Goal: Task Accomplishment & Management: Use online tool/utility

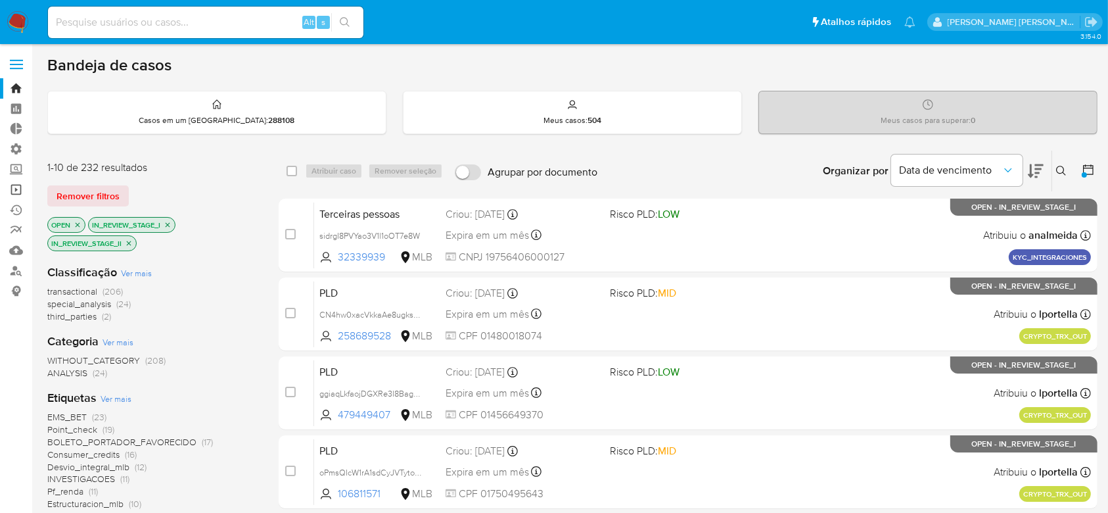
click at [16, 193] on link "Operações em massa" at bounding box center [78, 189] width 156 height 20
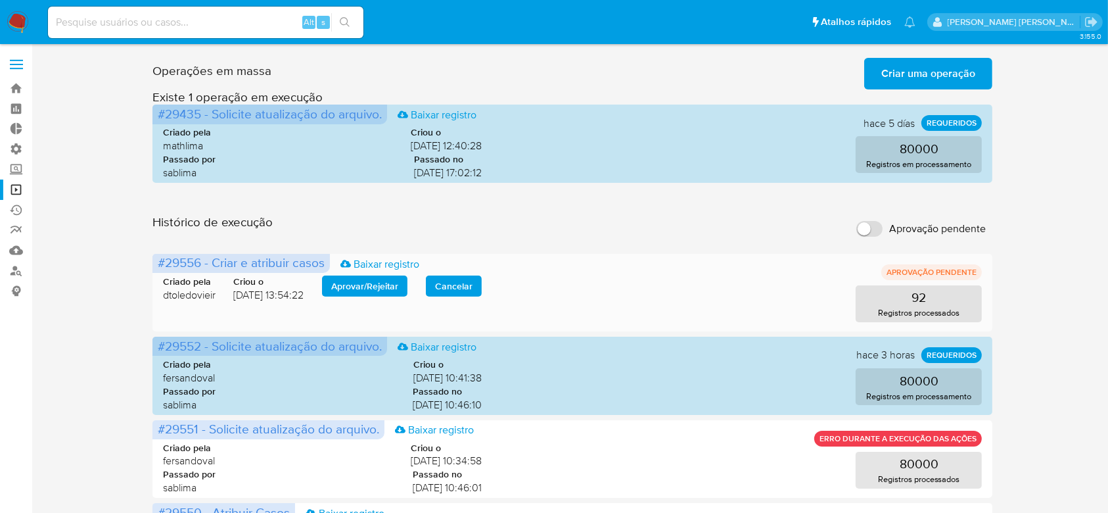
click at [376, 287] on span "Aprovar / Rejeitar" at bounding box center [364, 286] width 67 height 18
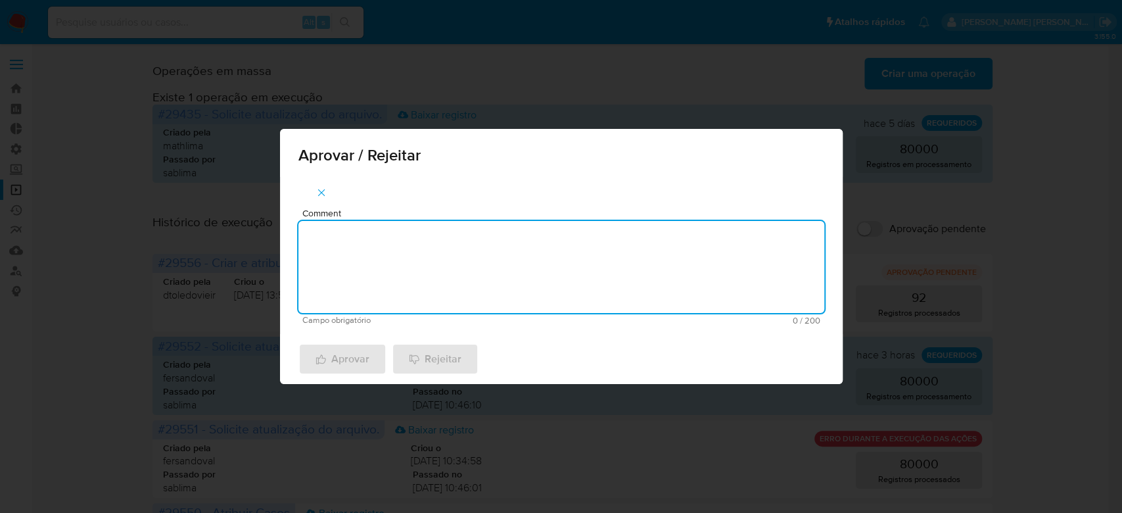
click at [452, 239] on textarea "Comment" at bounding box center [561, 267] width 526 height 92
type textarea "Para tratamento."
click at [347, 365] on span "Aprovar" at bounding box center [342, 358] width 54 height 29
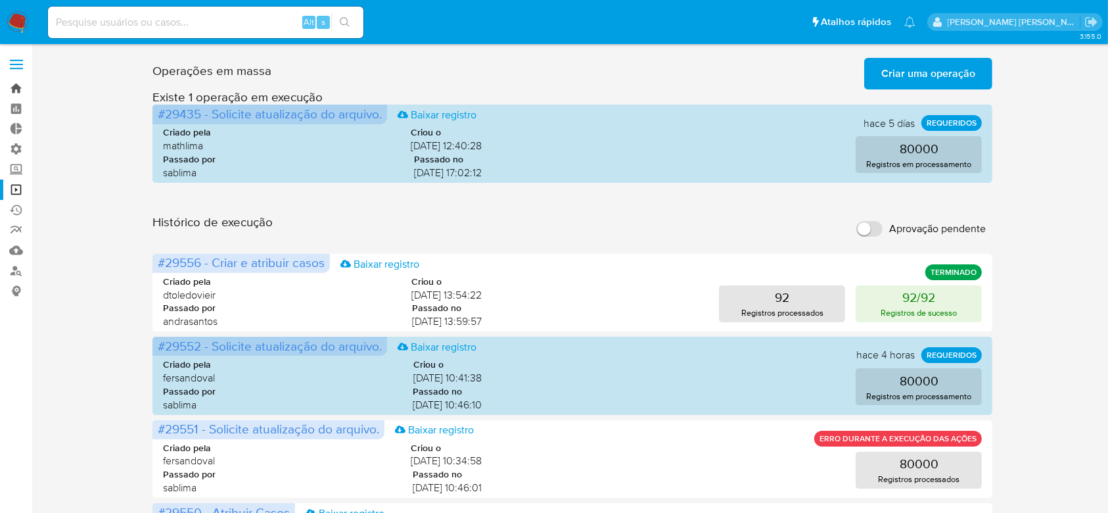
click at [16, 84] on link "Bandeja" at bounding box center [78, 88] width 156 height 20
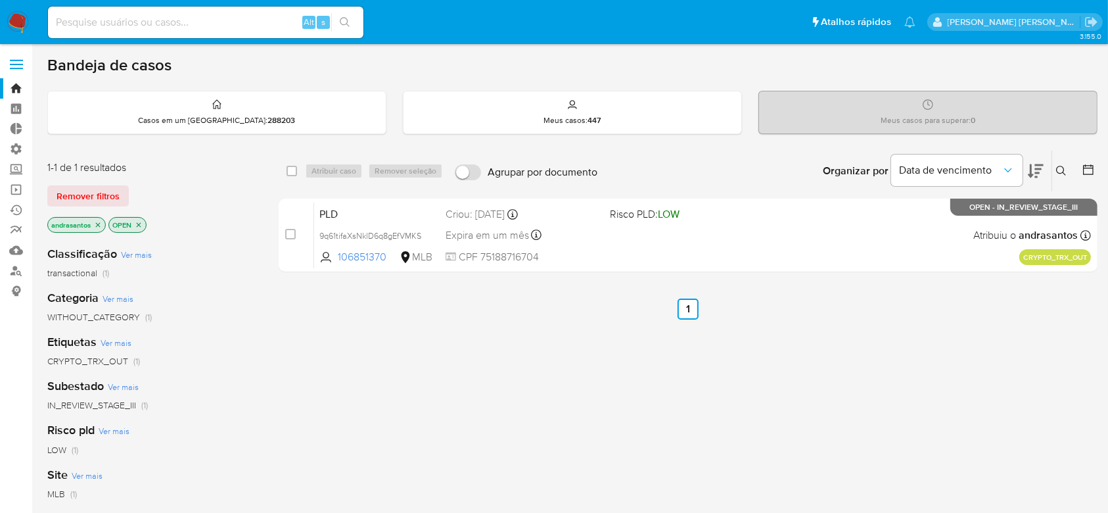
click at [136, 223] on icon "close-filter" at bounding box center [139, 225] width 8 height 8
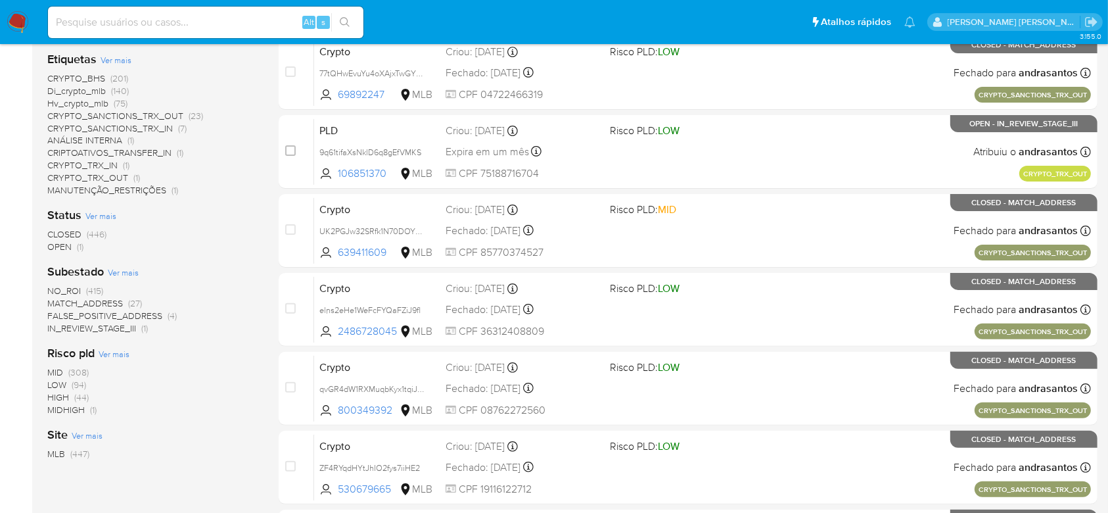
scroll to position [262, 0]
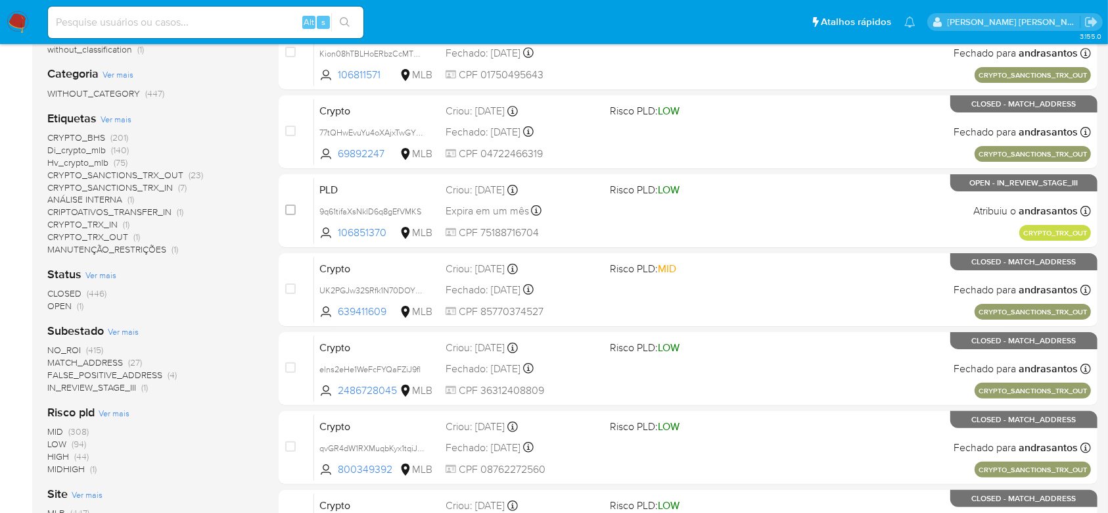
click at [131, 331] on span "Ver mais" at bounding box center [123, 331] width 31 height 12
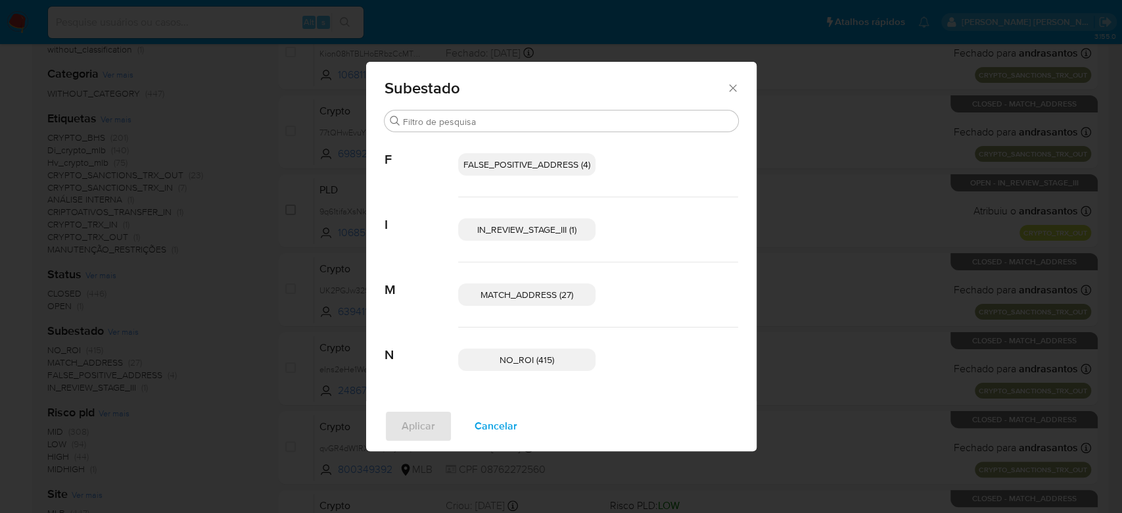
click at [729, 87] on icon "Fechar" at bounding box center [732, 87] width 13 height 13
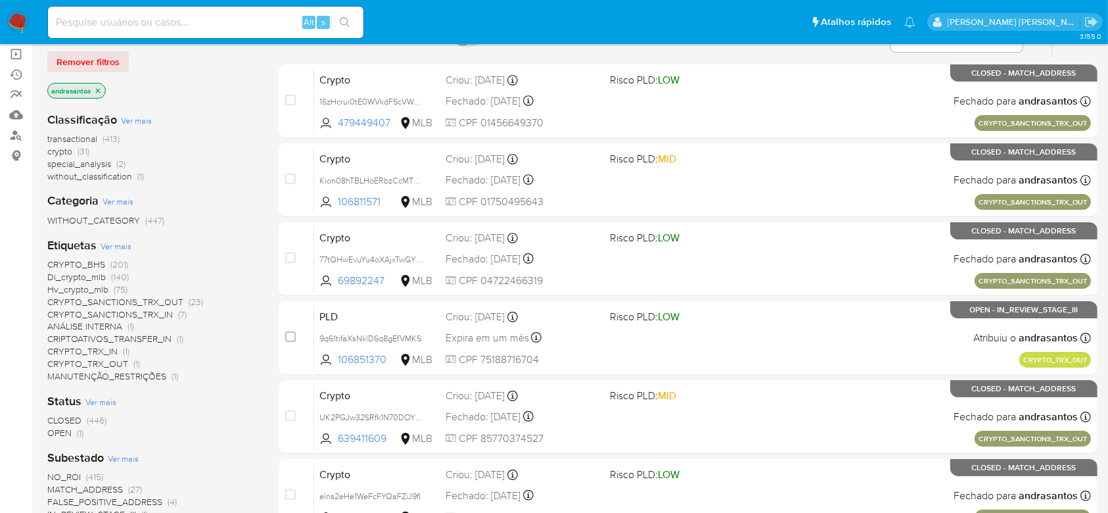
scroll to position [87, 0]
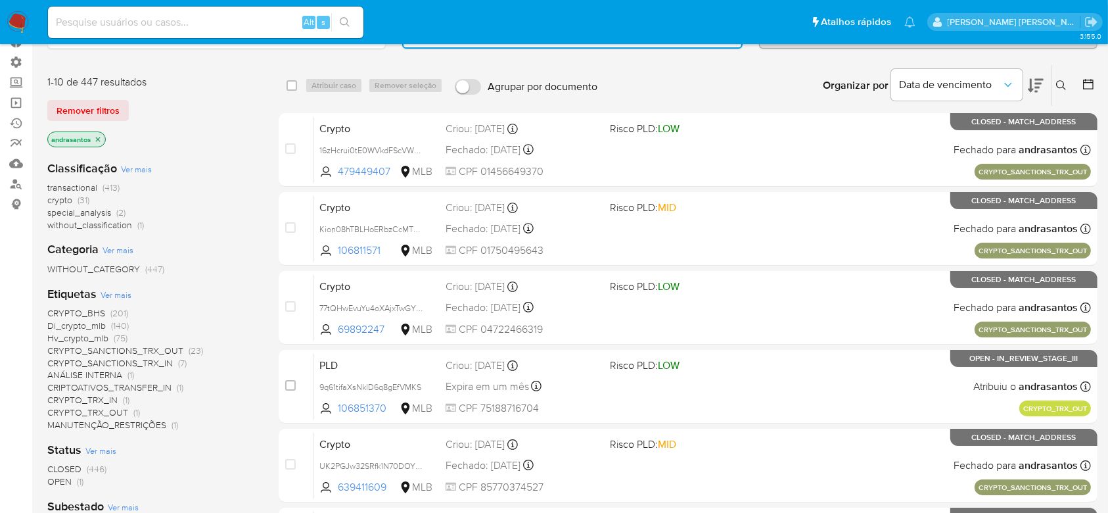
click at [97, 143] on p "andrasantos" at bounding box center [76, 139] width 57 height 14
click at [99, 137] on icon "close-filter" at bounding box center [98, 139] width 5 height 5
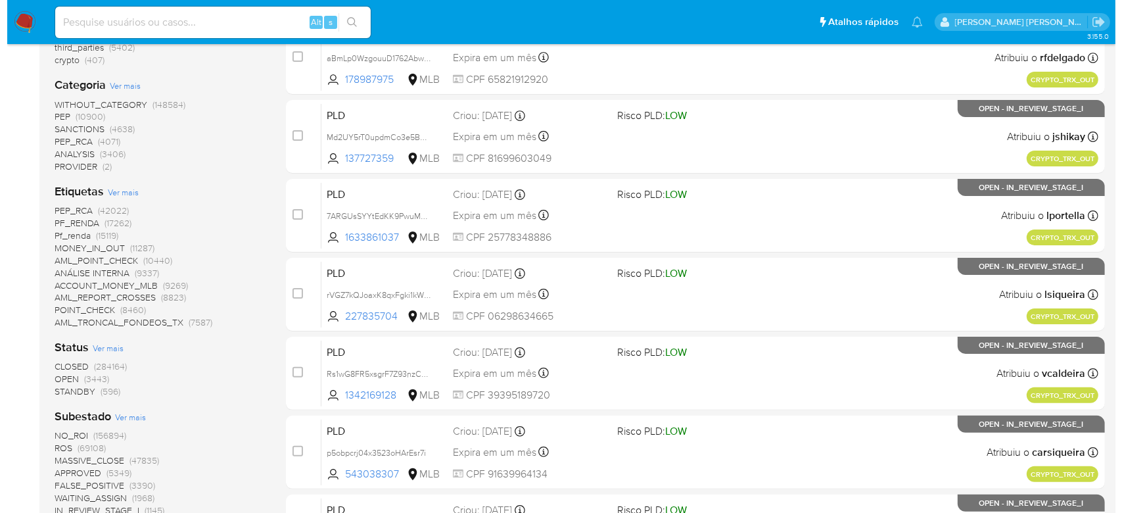
scroll to position [262, 0]
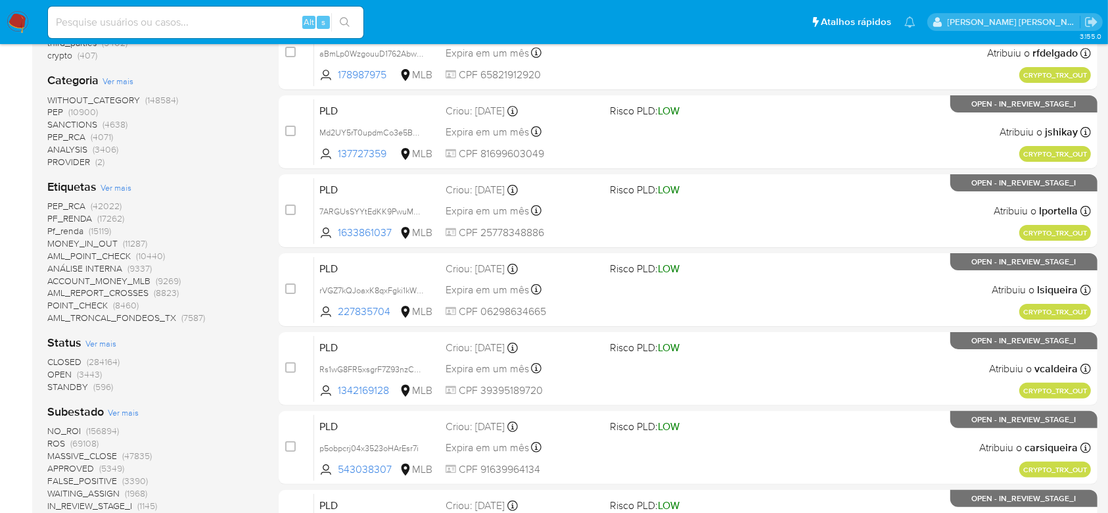
click at [63, 372] on span "OPEN" at bounding box center [59, 373] width 24 height 13
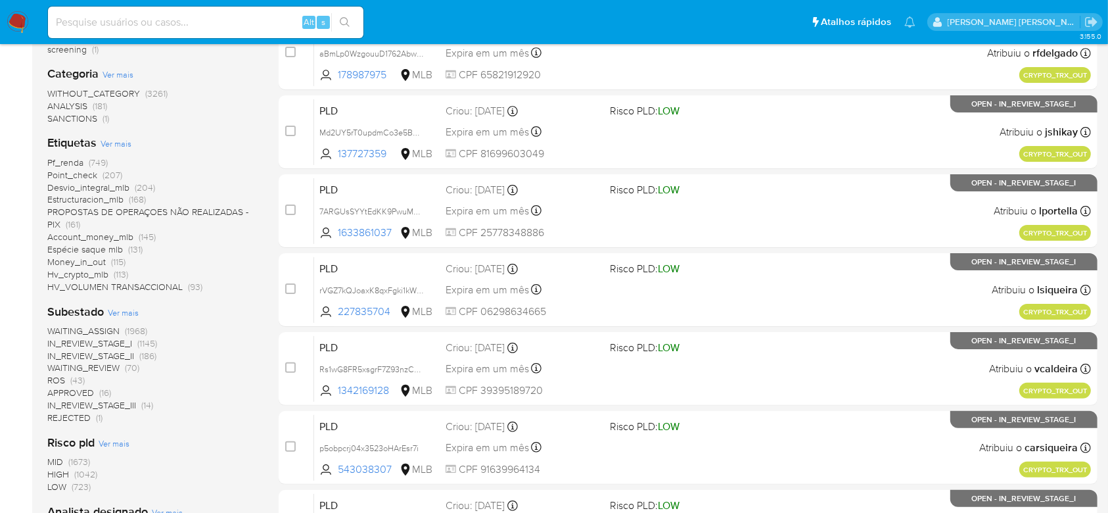
click at [116, 311] on span "Ver mais" at bounding box center [123, 312] width 31 height 12
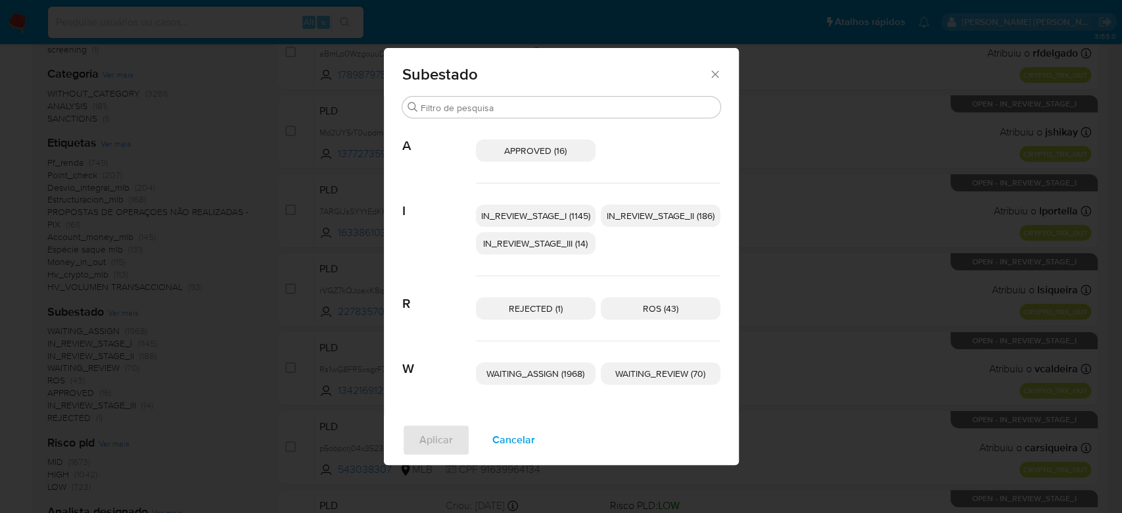
click at [564, 213] on span "IN_REVIEW_STAGE_I (1145)" at bounding box center [535, 215] width 109 height 13
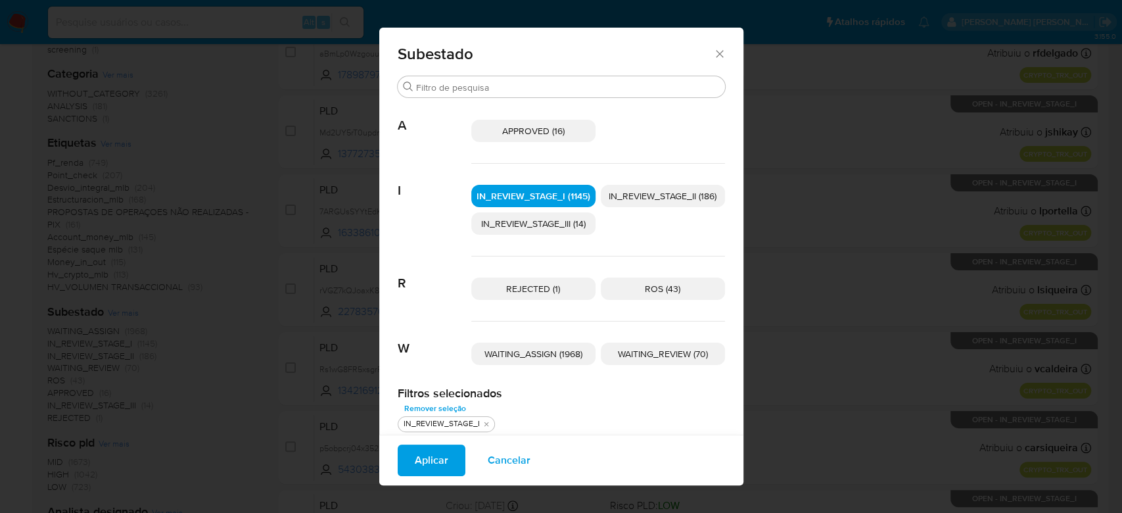
click at [652, 192] on span "IN_REVIEW_STAGE_II (186)" at bounding box center [662, 195] width 108 height 13
click at [444, 457] on button "Aplicar" at bounding box center [432, 460] width 68 height 32
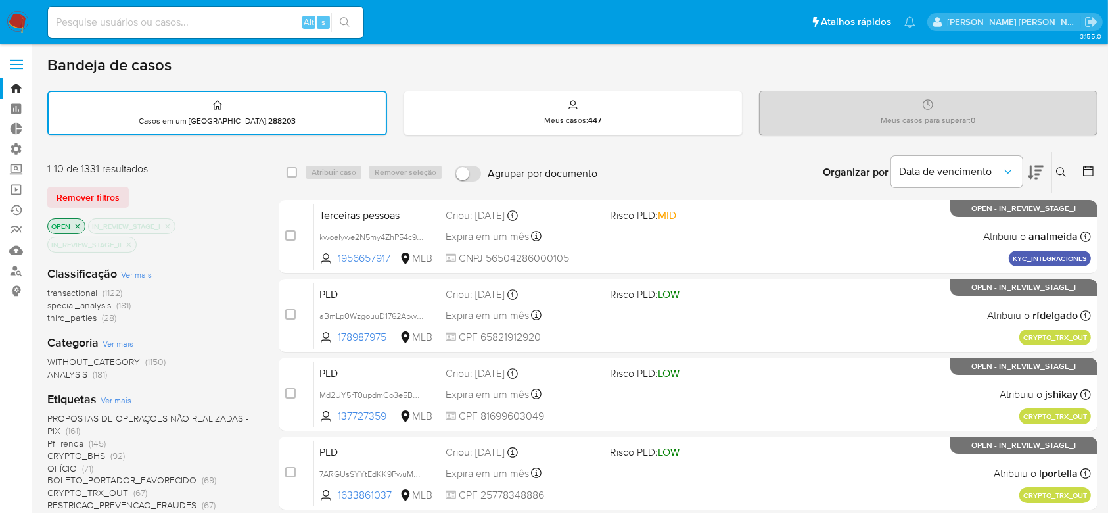
click at [1083, 168] on icon at bounding box center [1088, 170] width 13 height 13
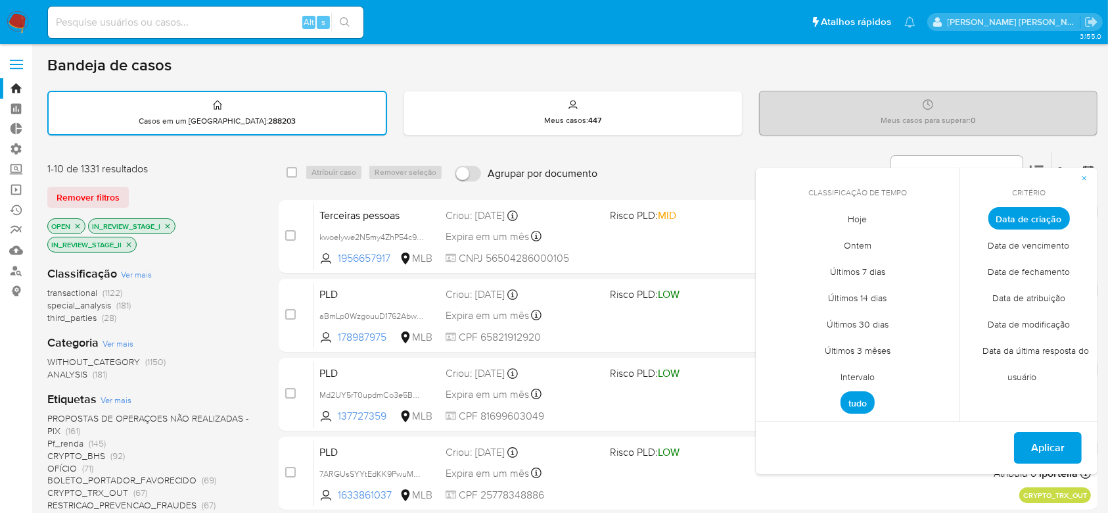
click at [858, 374] on span "Intervalo" at bounding box center [858, 376] width 62 height 27
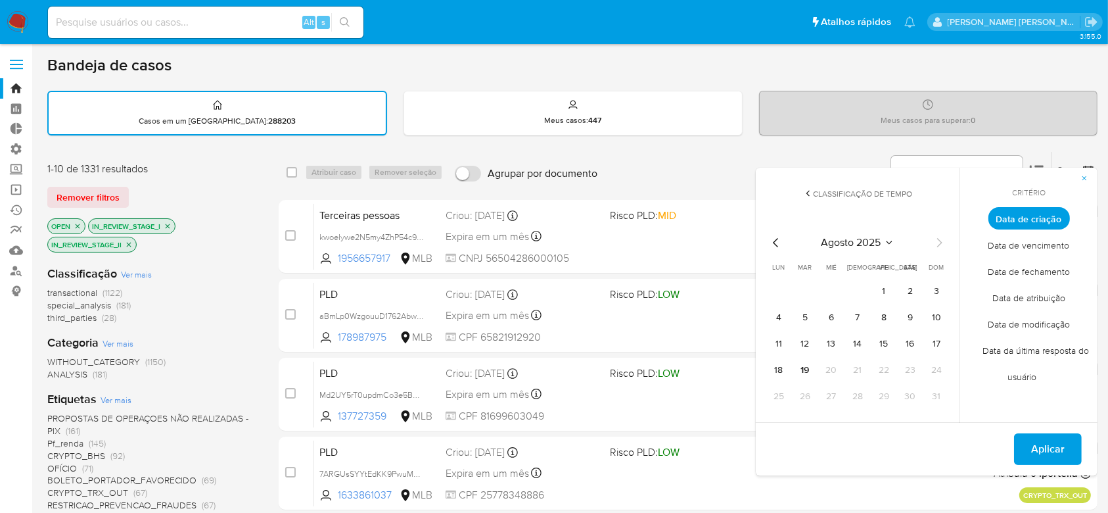
click at [773, 239] on icon "Mes anterior" at bounding box center [776, 243] width 16 height 16
click at [810, 292] on button "1" at bounding box center [804, 291] width 21 height 21
click at [942, 246] on icon "Mes siguiente" at bounding box center [939, 243] width 16 height 16
click at [912, 318] on button "9" at bounding box center [910, 317] width 21 height 21
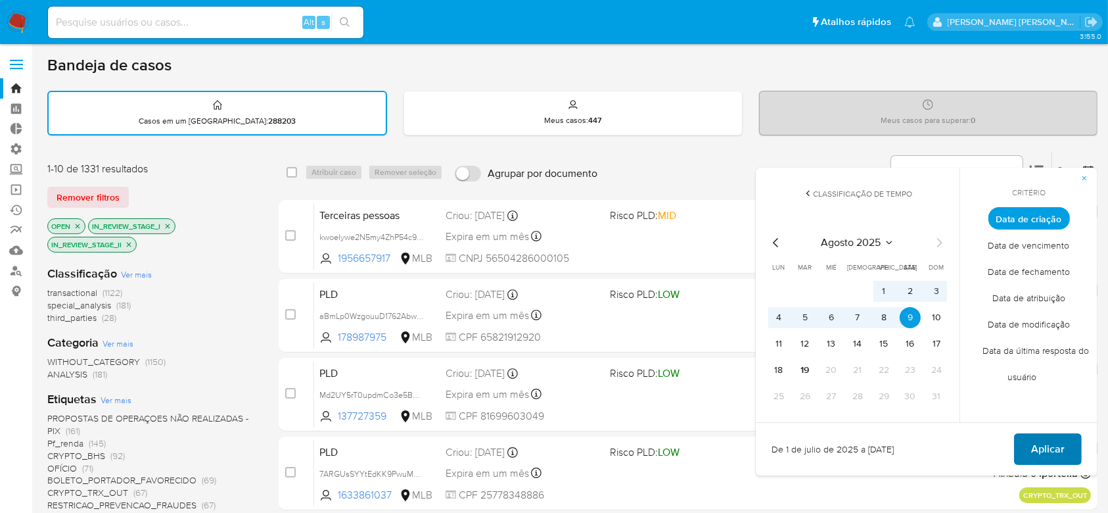
click at [1057, 446] on span "Aplicar" at bounding box center [1048, 448] width 34 height 29
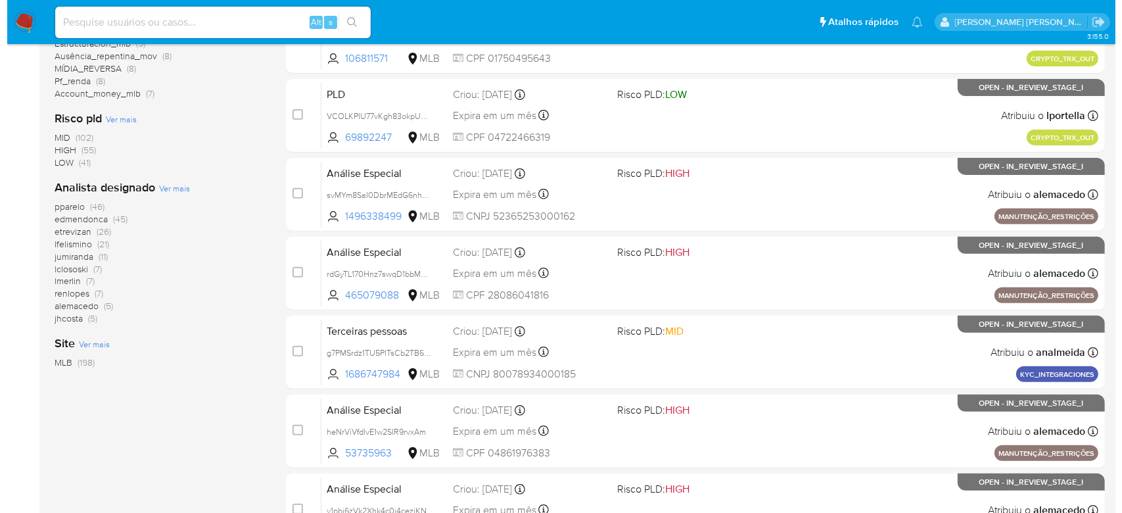
scroll to position [438, 0]
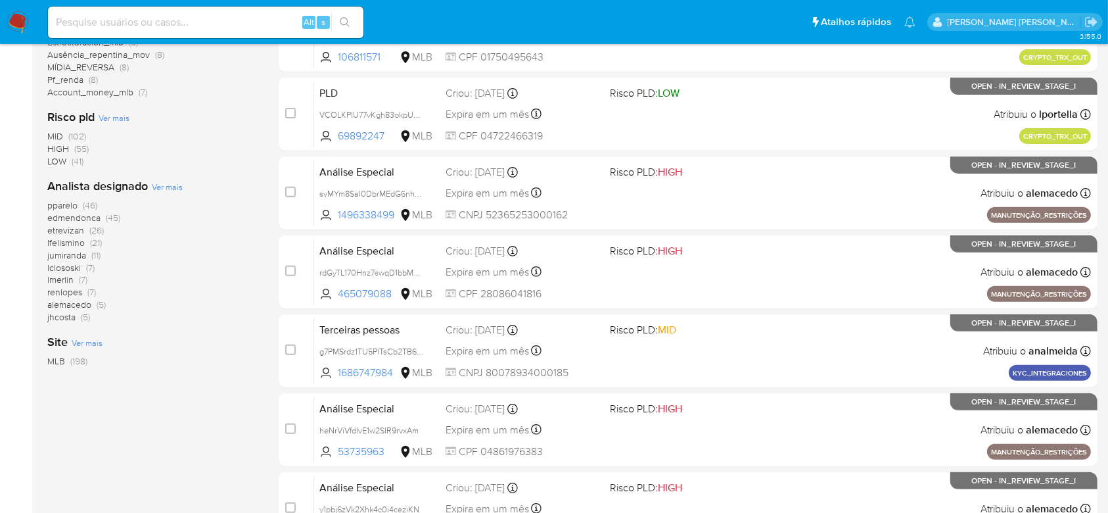
click at [163, 187] on span "Ver mais" at bounding box center [167, 187] width 31 height 12
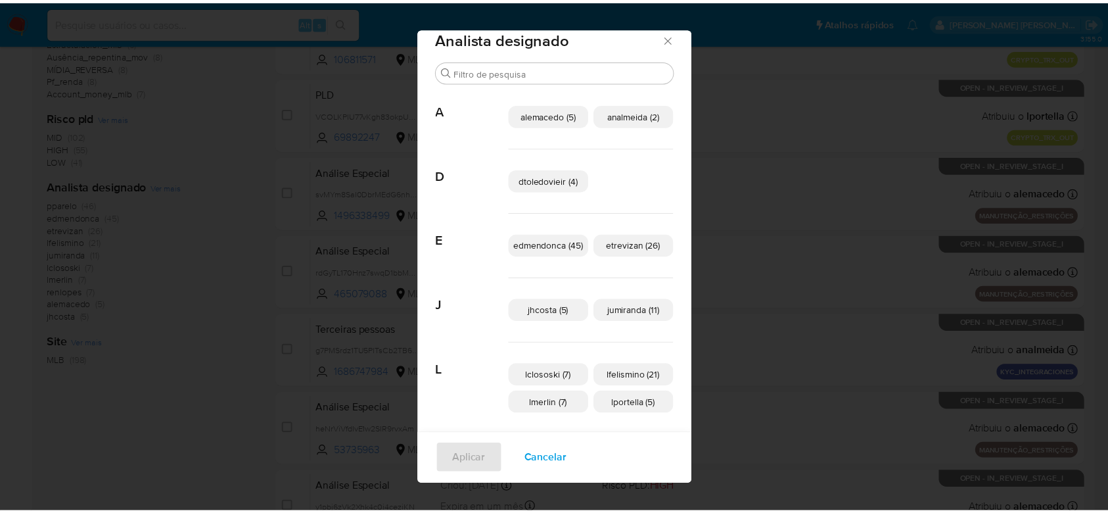
scroll to position [0, 0]
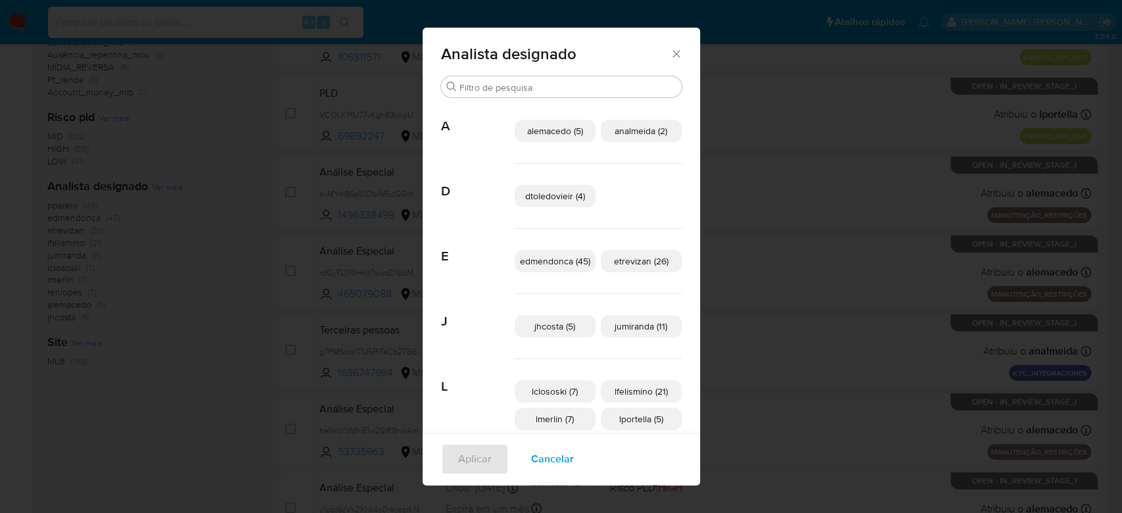
click at [673, 57] on icon "Fechar" at bounding box center [676, 53] width 13 height 13
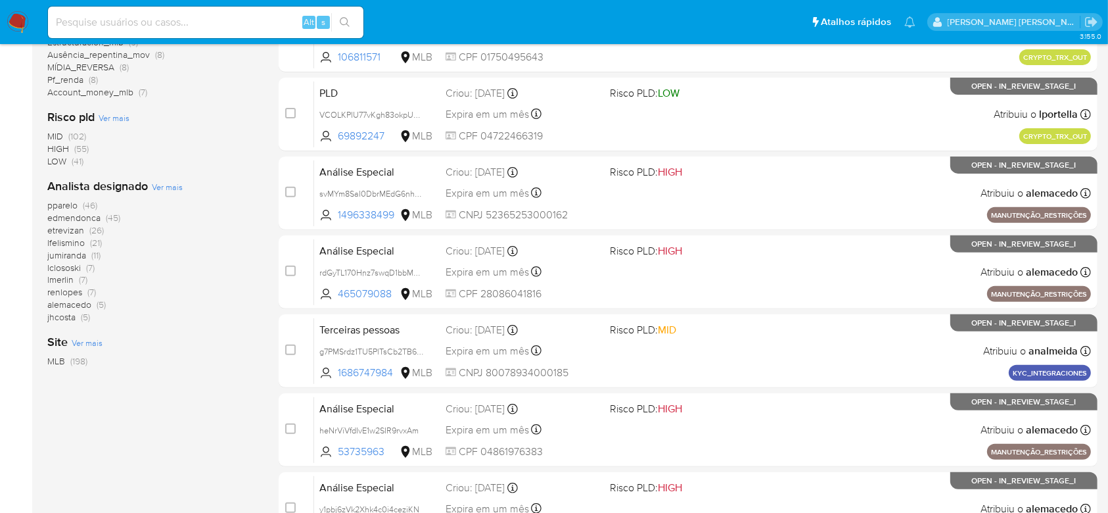
click at [167, 32] on div "Alt s" at bounding box center [205, 23] width 315 height 32
click at [177, 26] on input at bounding box center [205, 22] width 315 height 17
paste input "lNomTRtQezVAqaYa5bn3E9zC"
type input "lNomTRtQezVAqaYa5bn3E9zC"
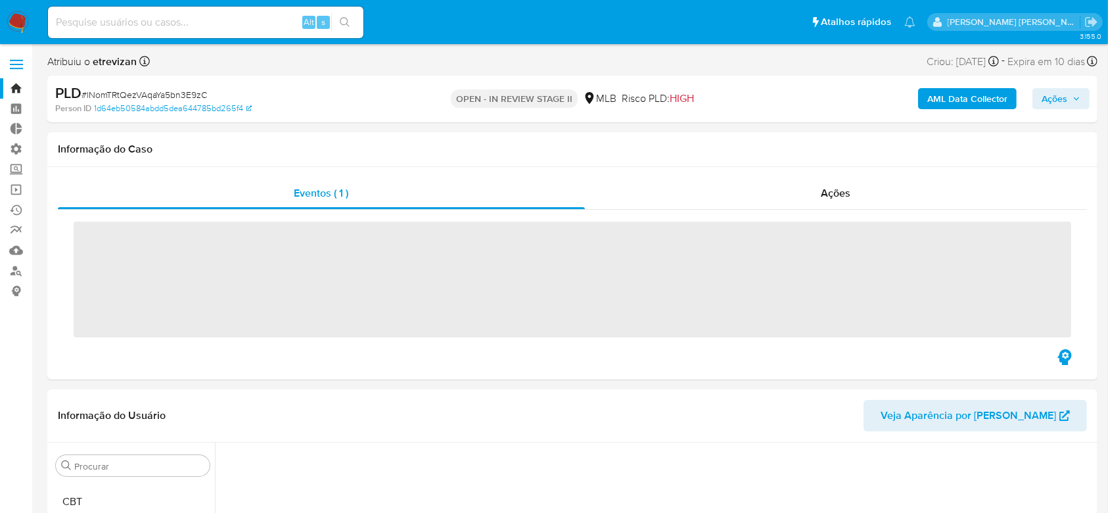
scroll to position [234, 0]
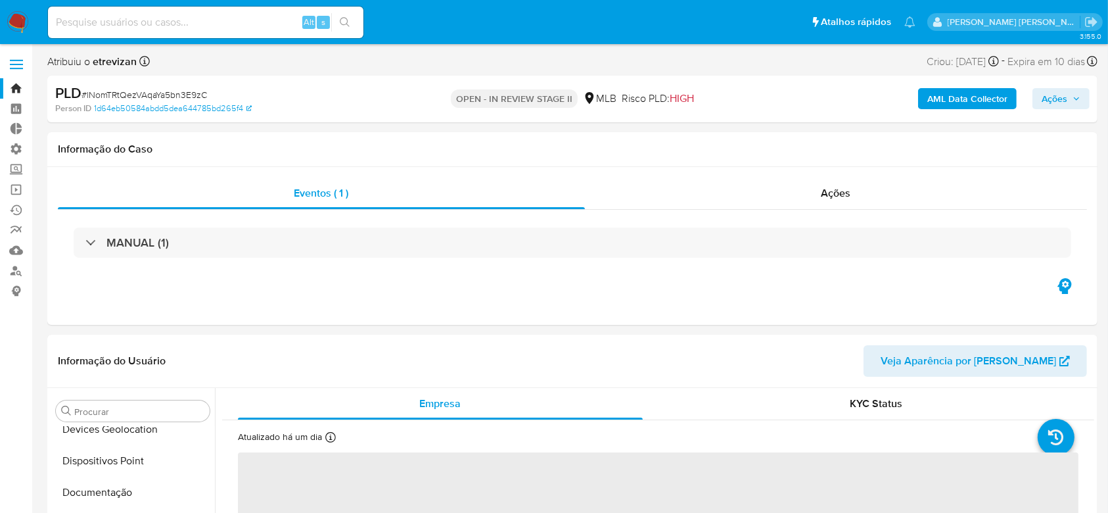
select select "10"
